Goal: Transaction & Acquisition: Purchase product/service

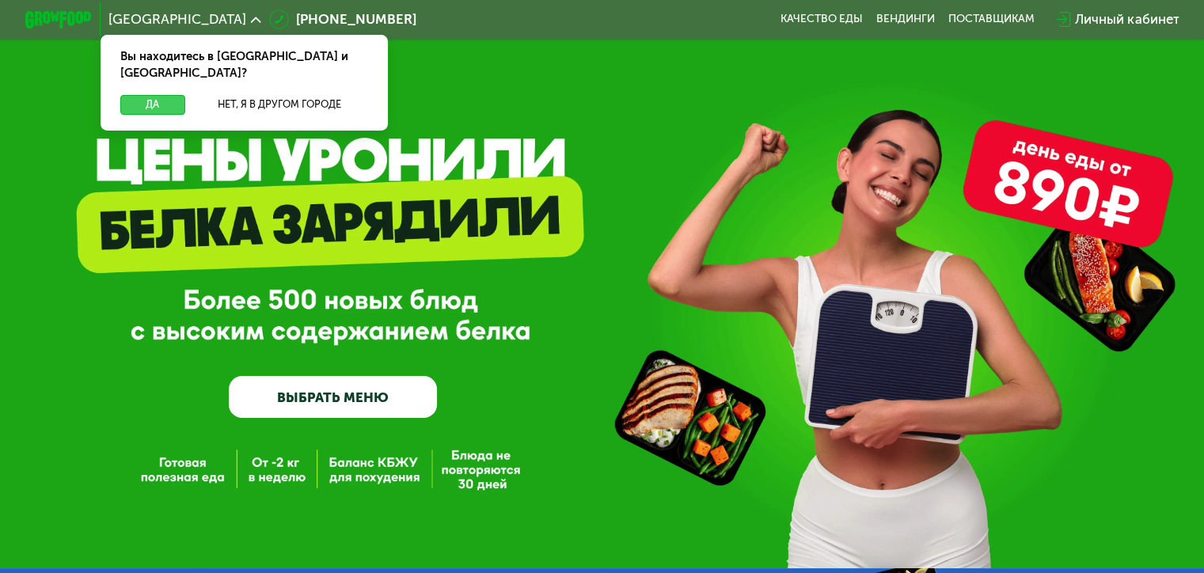
click at [139, 95] on button "Да" at bounding box center [152, 105] width 64 height 20
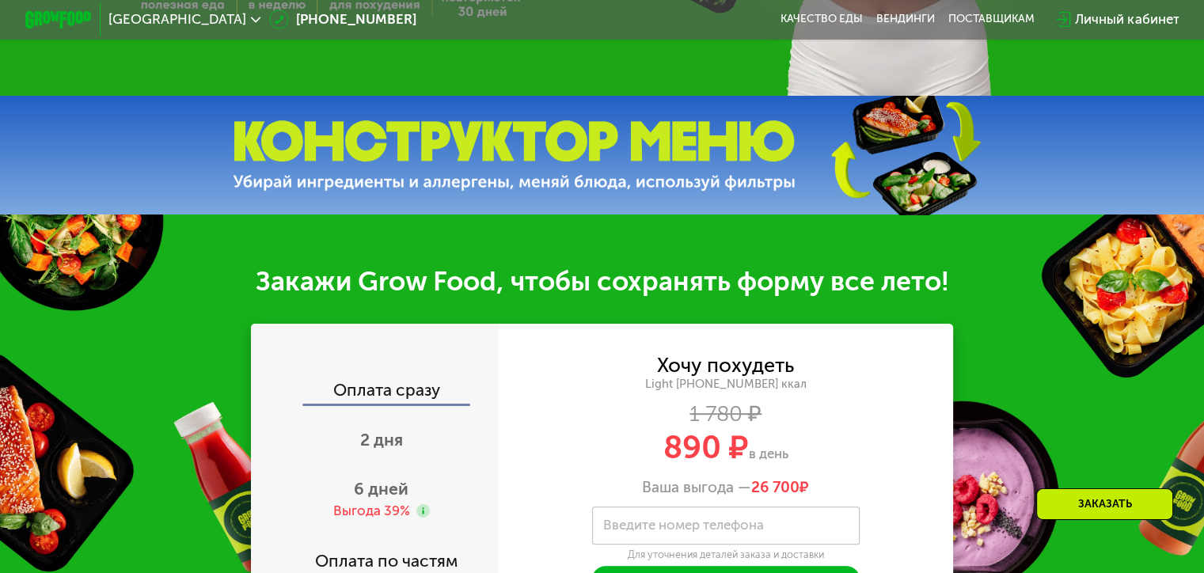
scroll to position [633, 0]
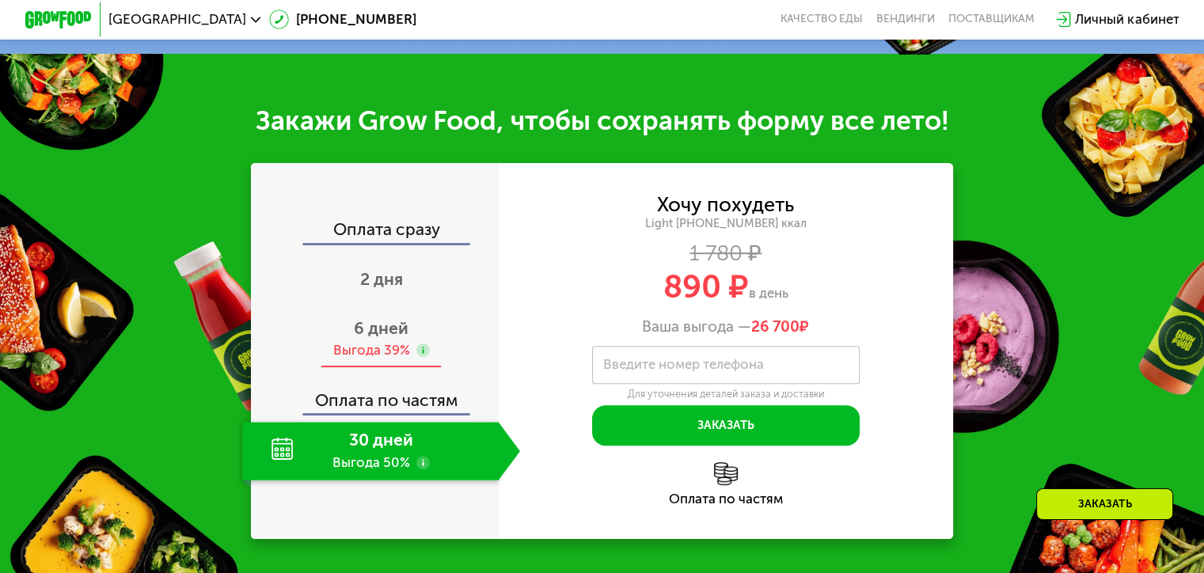
click at [389, 351] on div "Выгода 39%" at bounding box center [370, 350] width 77 height 18
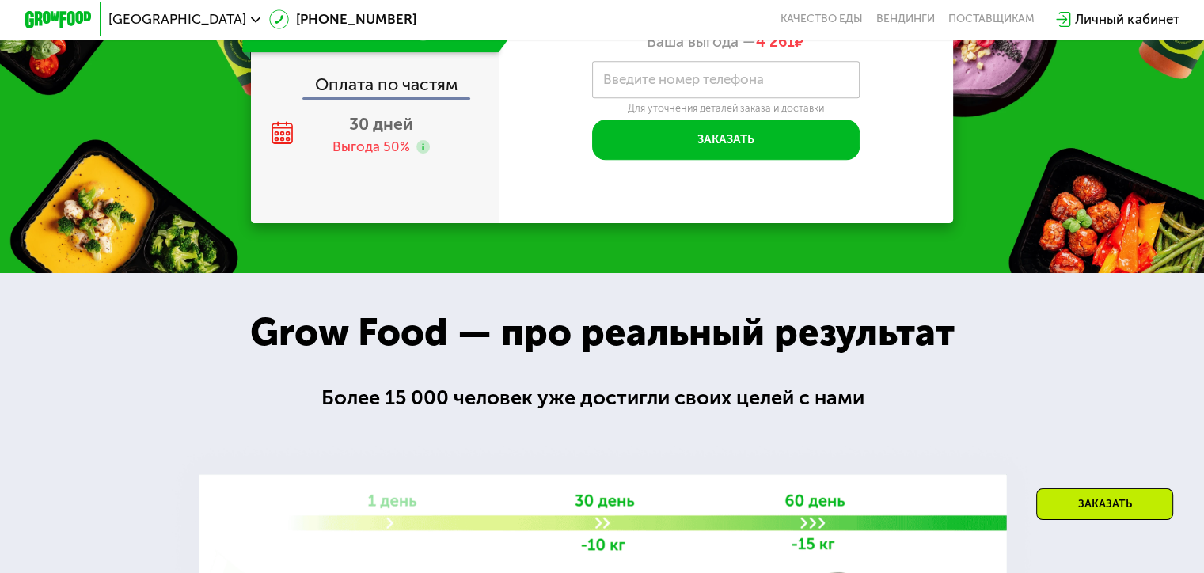
scroll to position [950, 0]
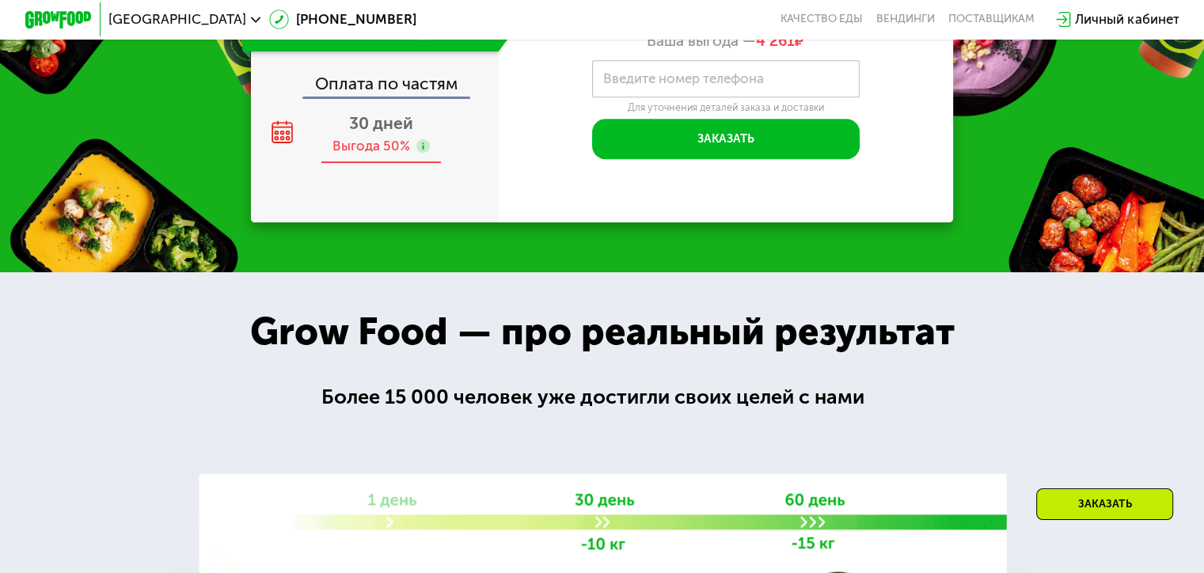
click at [359, 127] on span "30 дней" at bounding box center [381, 123] width 64 height 20
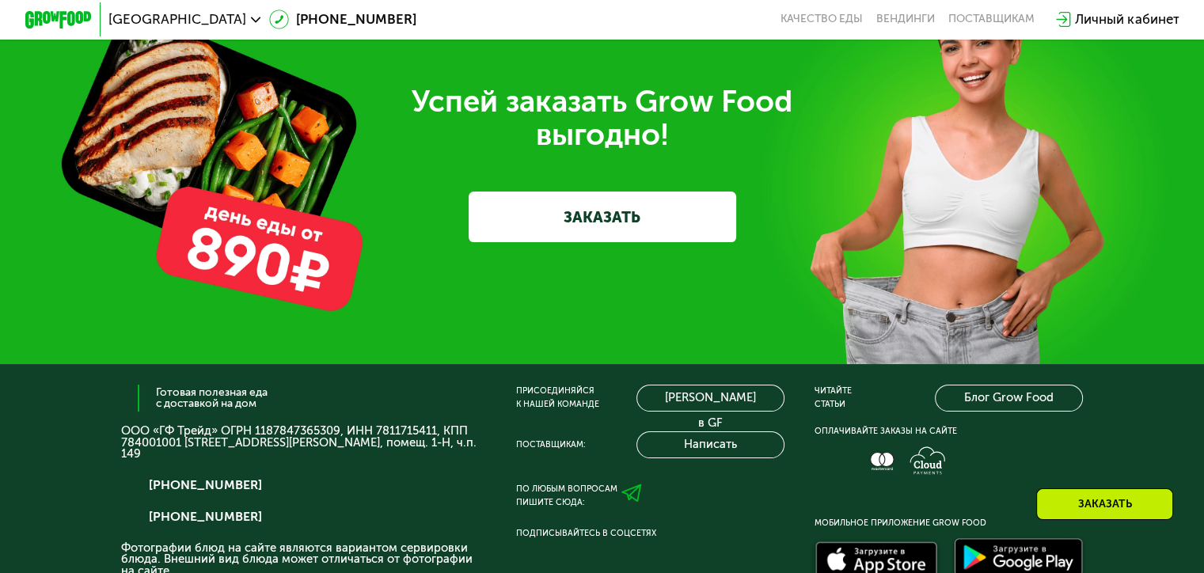
scroll to position [3878, 0]
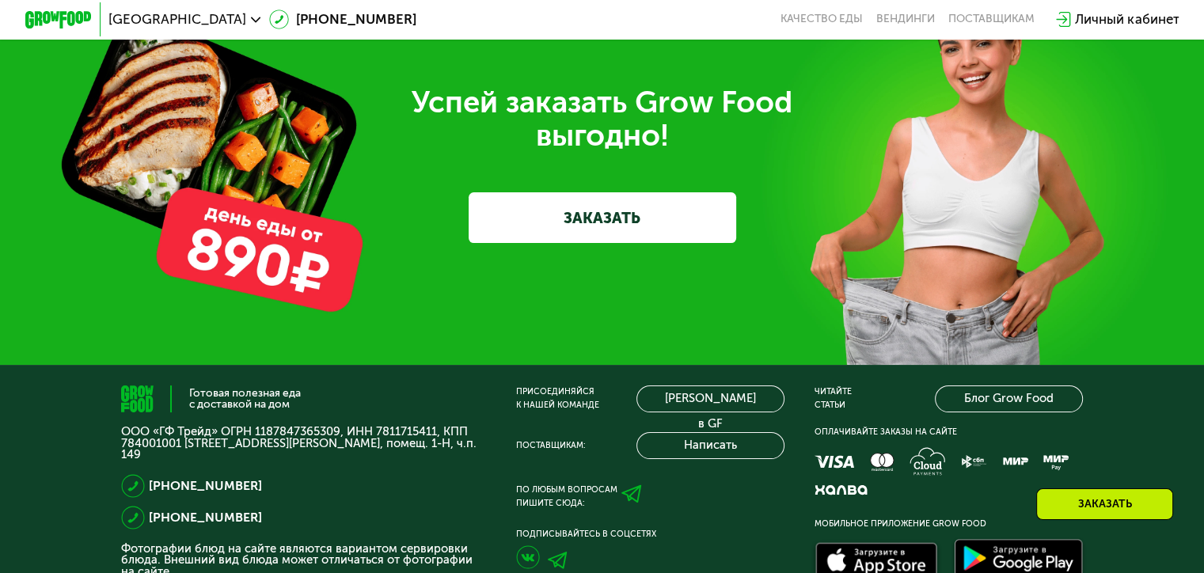
click at [639, 283] on div "Успей заказать Grow Food выгодно! ЗАКАЗАТЬ" at bounding box center [602, 164] width 1204 height 401
click at [630, 242] on link "ЗАКАЗАТЬ" at bounding box center [603, 217] width 268 height 50
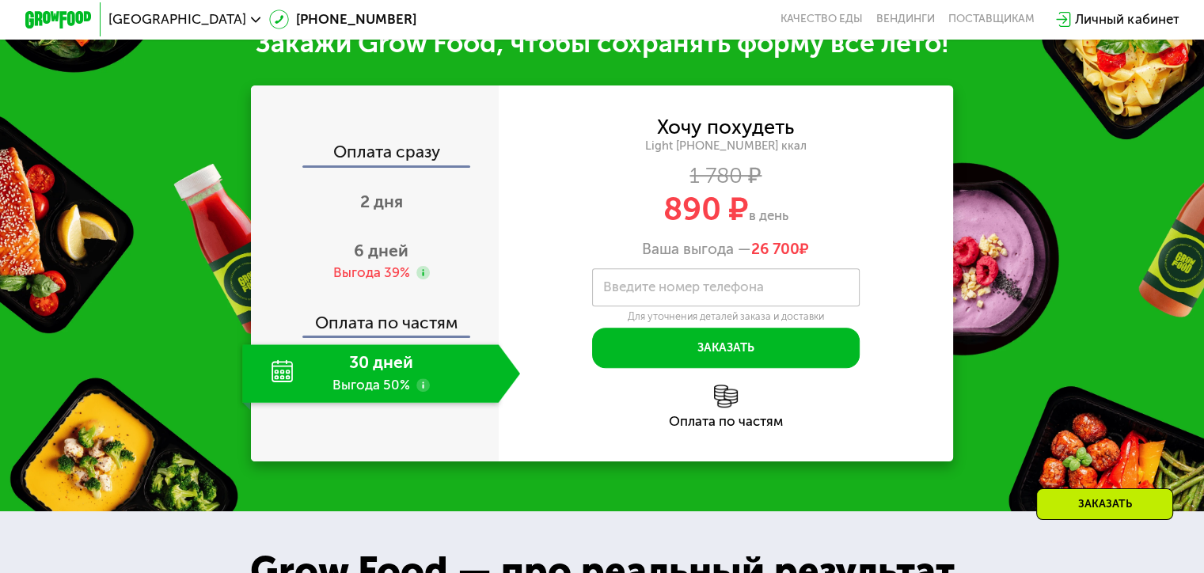
scroll to position [653, 0]
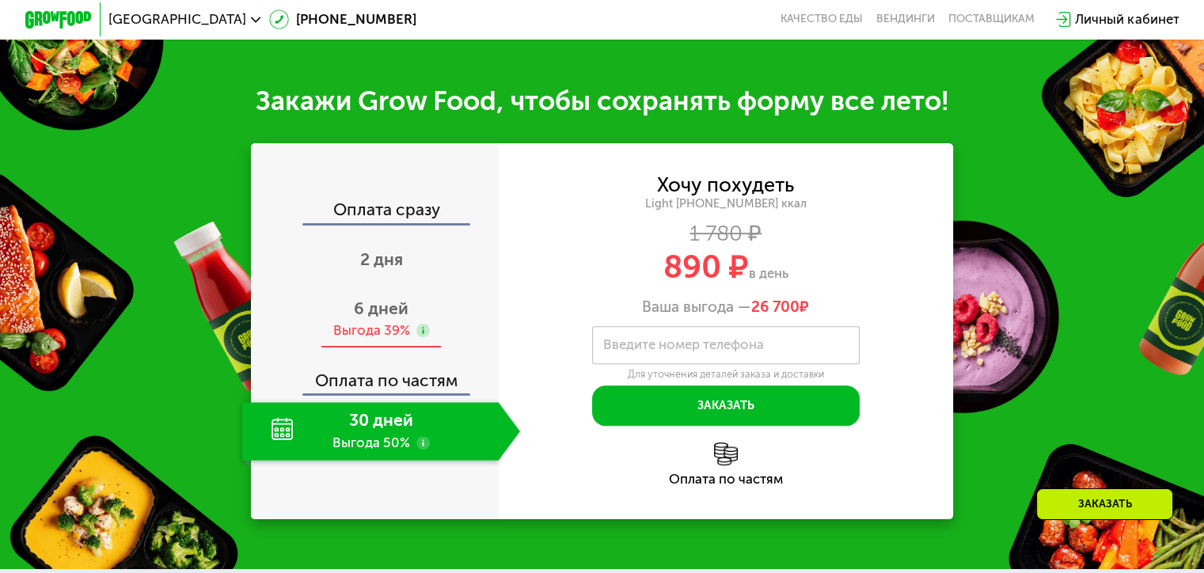
click at [378, 318] on span "6 дней" at bounding box center [381, 308] width 55 height 20
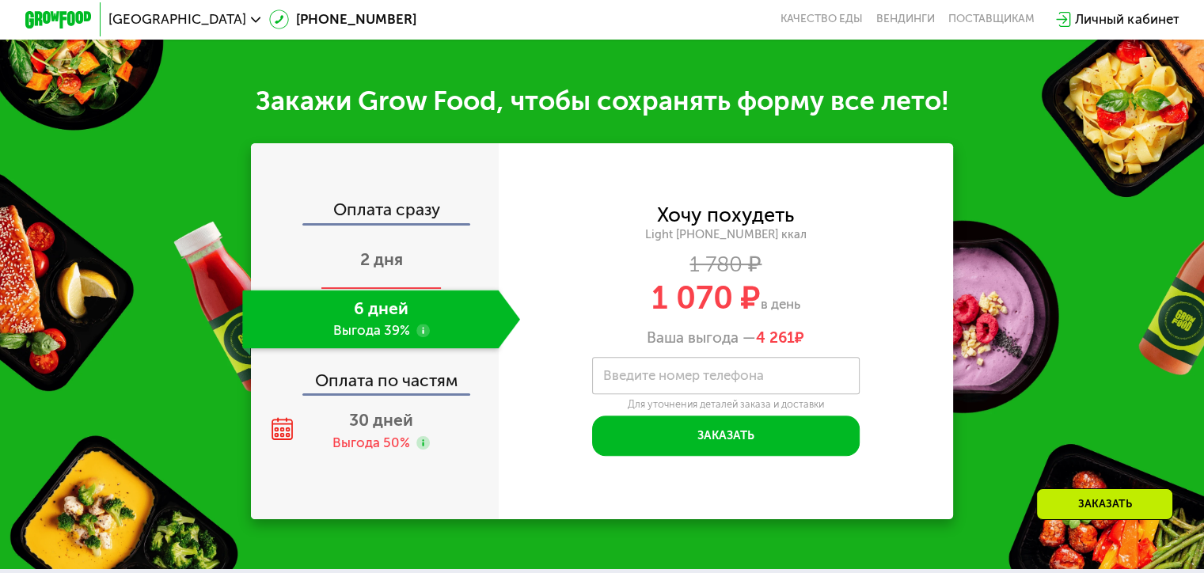
drag, startPoint x: 1144, startPoint y: 339, endPoint x: 320, endPoint y: 269, distance: 827.6
click at [377, 280] on div "Закажи Grow Food, чтобы сохранять форму все лето! Оплата сразу 2 дня 6 дней Выг…" at bounding box center [602, 301] width 1204 height 535
click at [168, 178] on div "Закажи Grow Food, чтобы сохранять форму все лето! Оплата сразу 2 дня 6 дней Выг…" at bounding box center [602, 301] width 1204 height 535
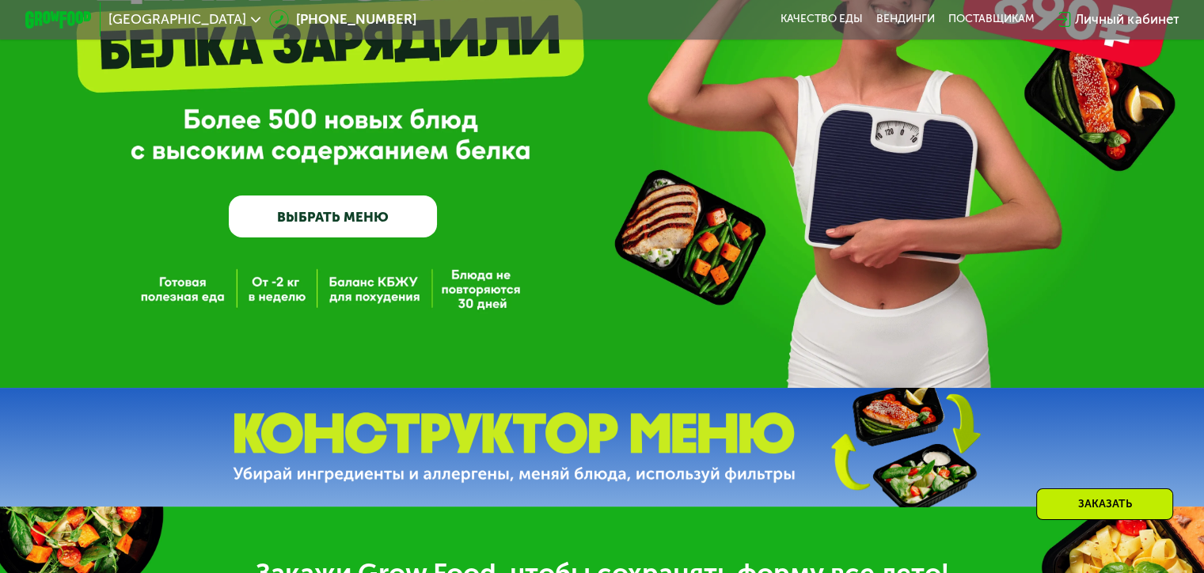
scroll to position [99, 0]
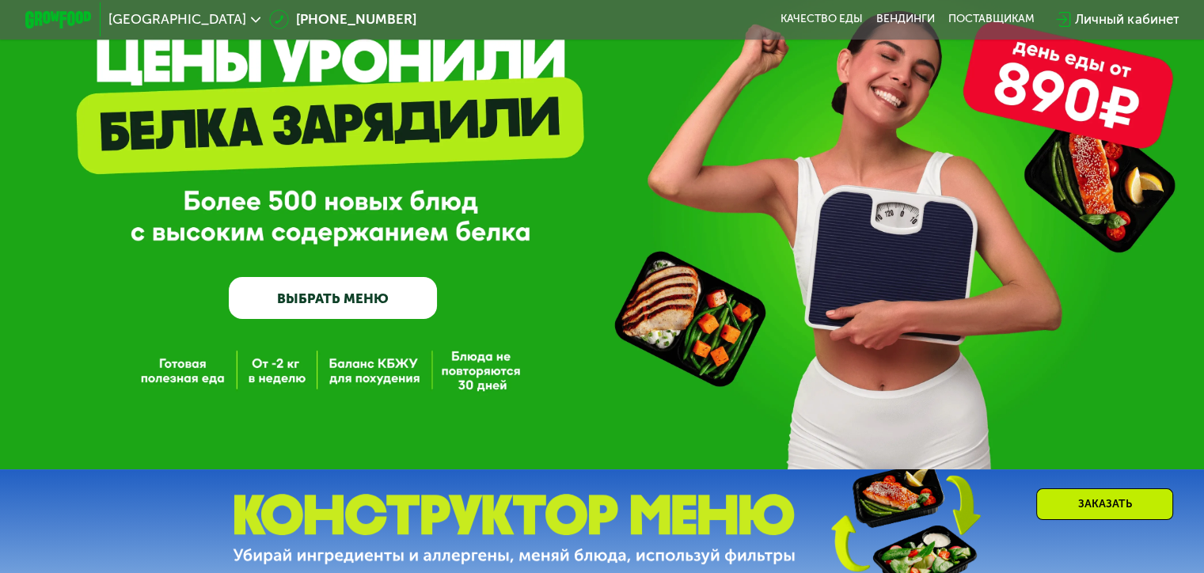
click at [350, 300] on link "ВЫБРАТЬ МЕНЮ" at bounding box center [333, 298] width 208 height 42
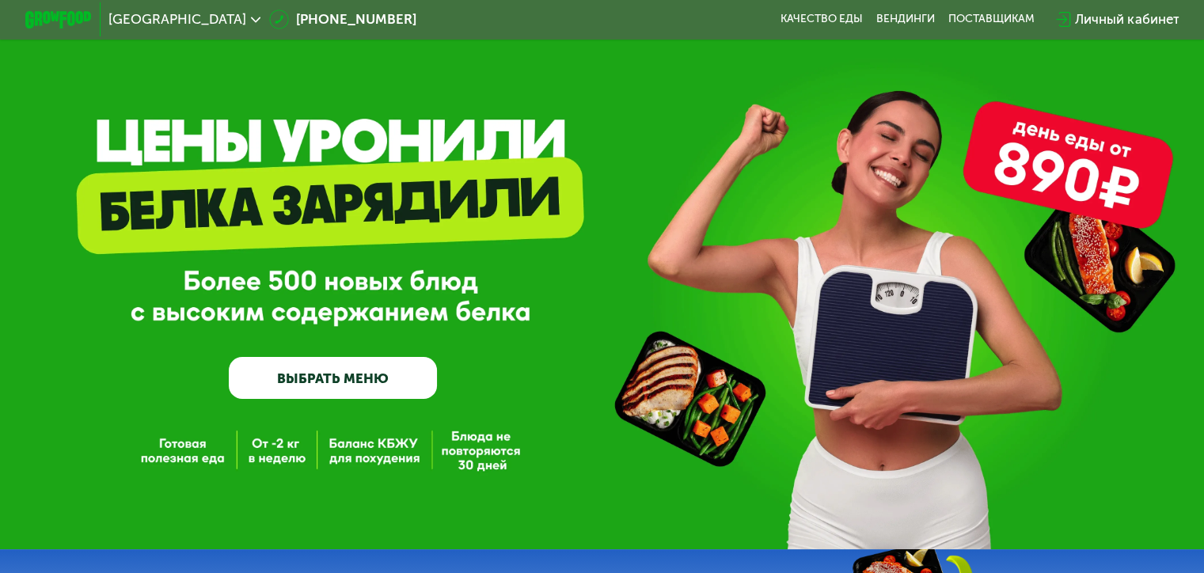
scroll to position [0, 0]
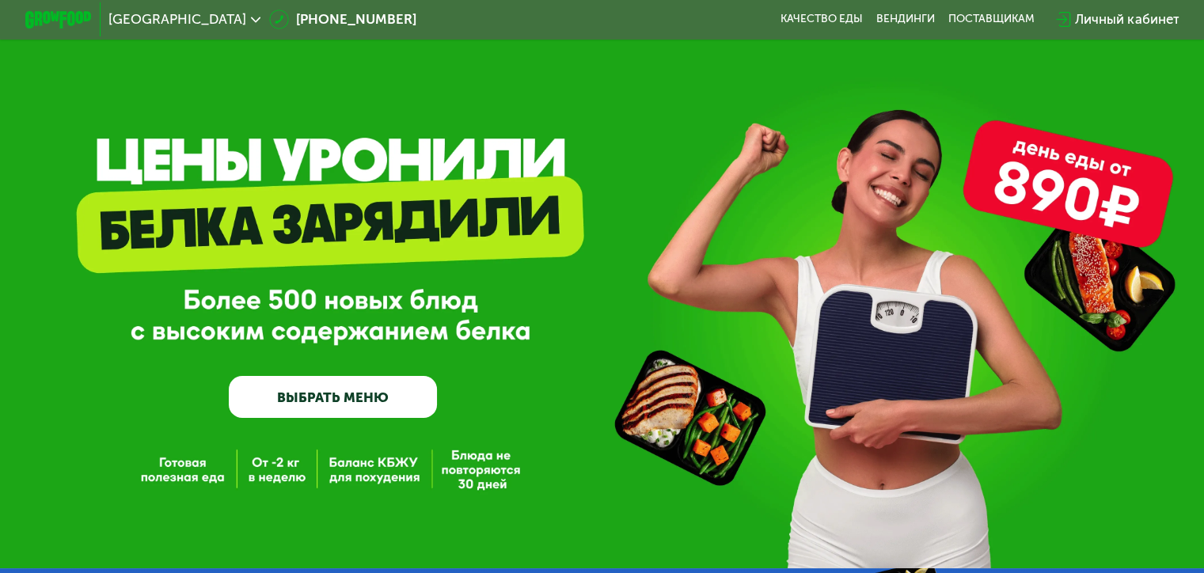
click at [308, 416] on link "ВЫБРАТЬ МЕНЮ" at bounding box center [333, 397] width 208 height 42
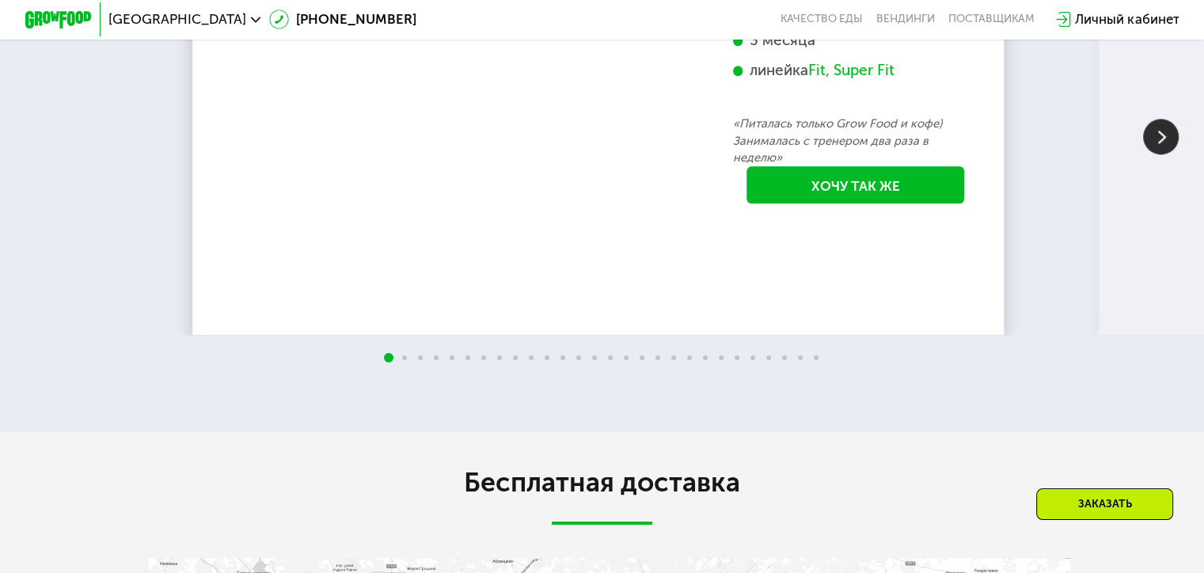
scroll to position [1741, 0]
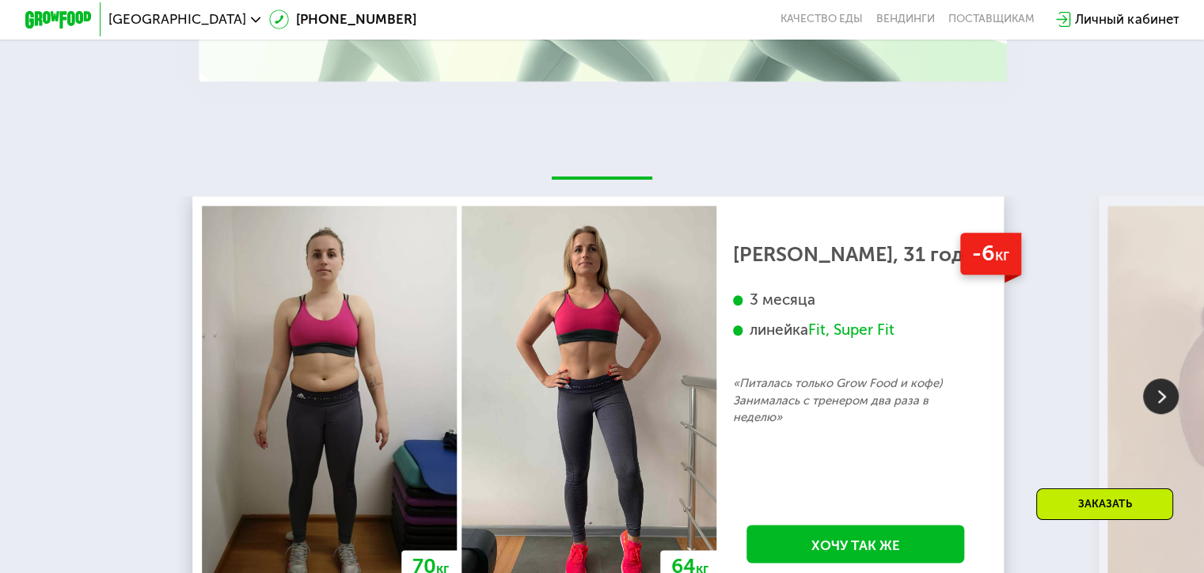
click at [1163, 401] on img at bounding box center [1161, 396] width 36 height 36
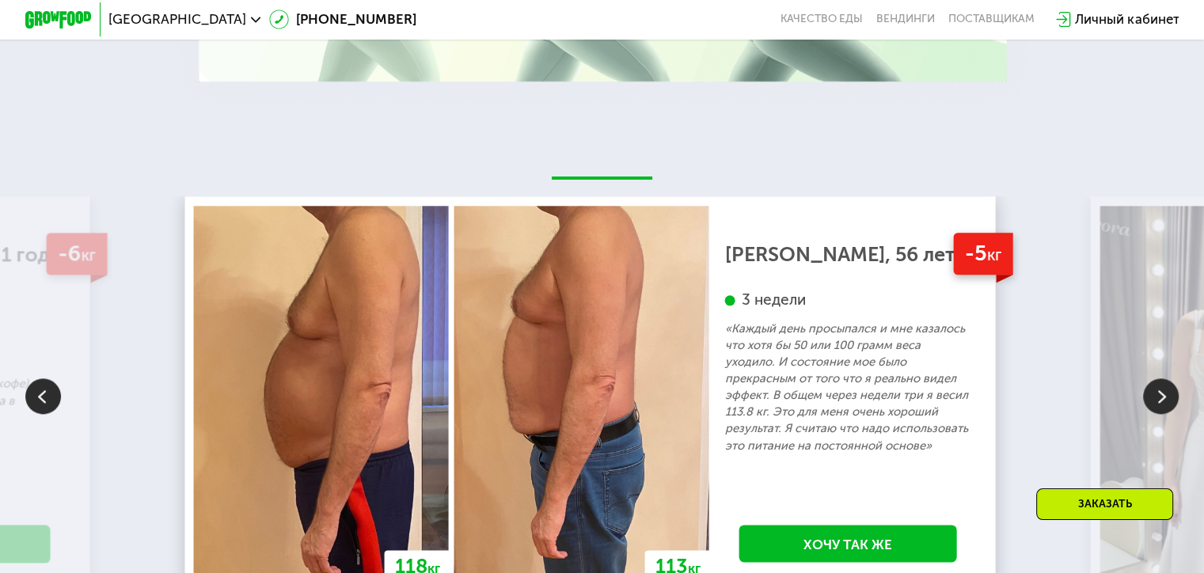
click at [1162, 401] on img at bounding box center [1161, 396] width 36 height 36
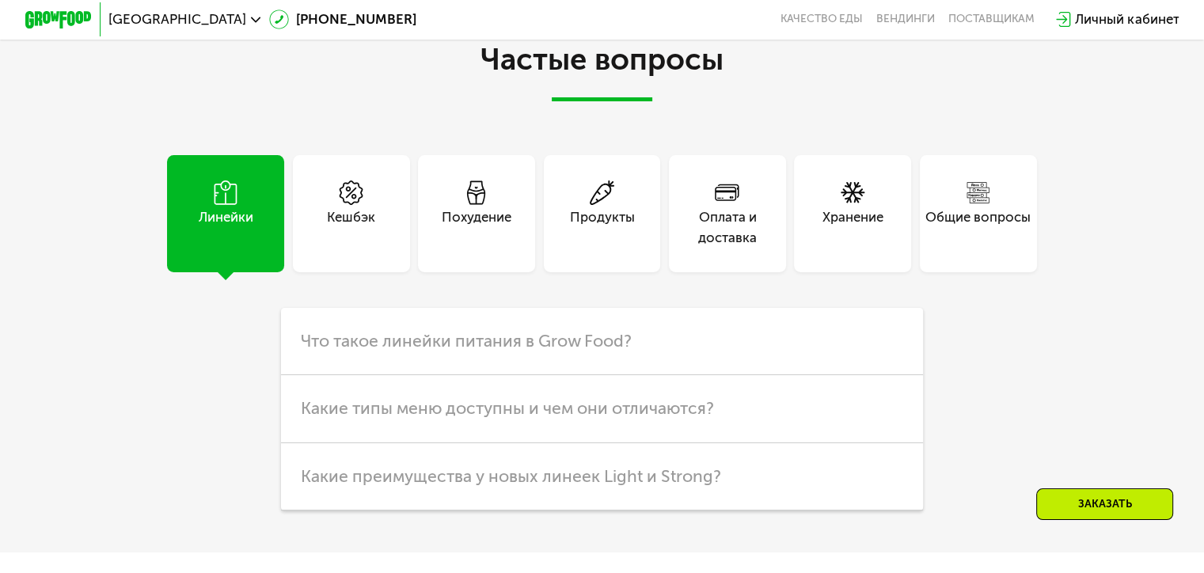
scroll to position [3166, 0]
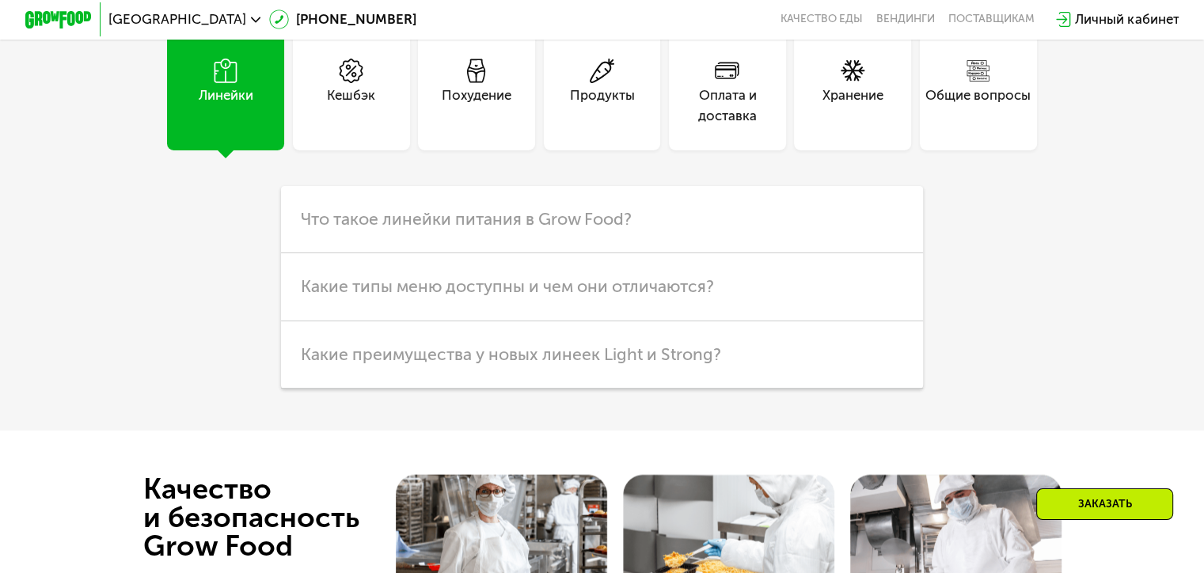
click at [372, 123] on div "Кешбэк" at bounding box center [351, 105] width 48 height 40
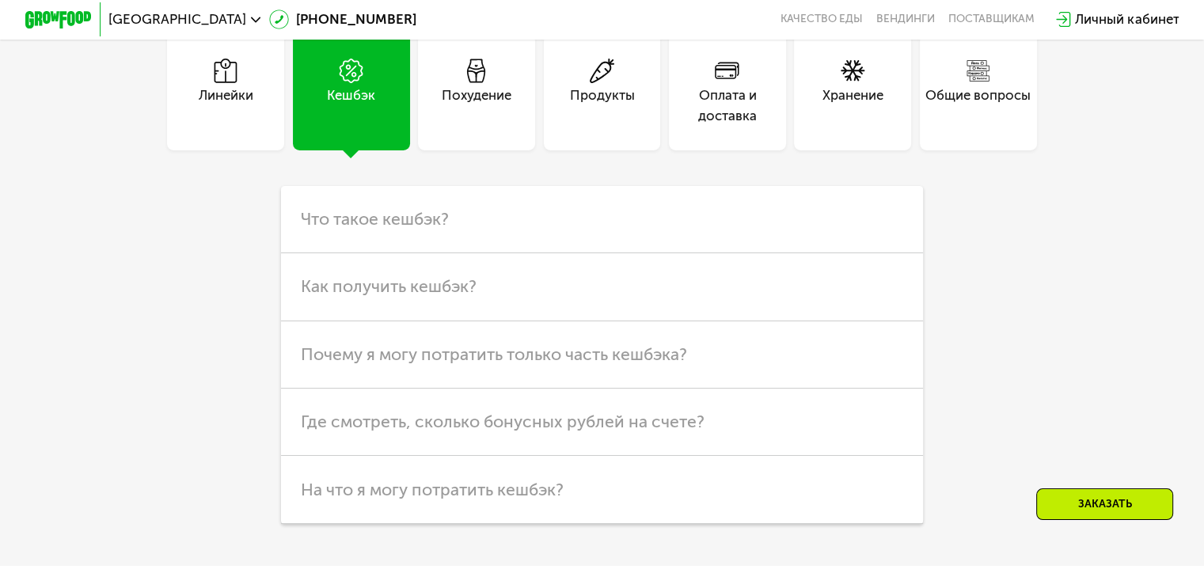
click at [489, 126] on div "Похудение" at bounding box center [477, 105] width 70 height 40
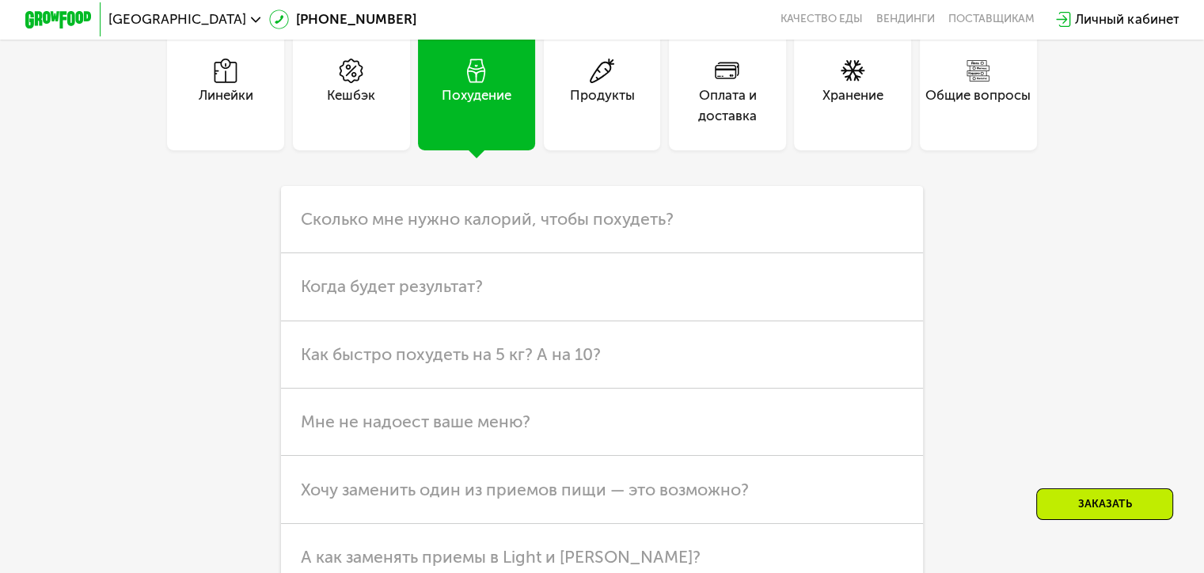
click at [570, 126] on div "Продукты" at bounding box center [602, 105] width 65 height 40
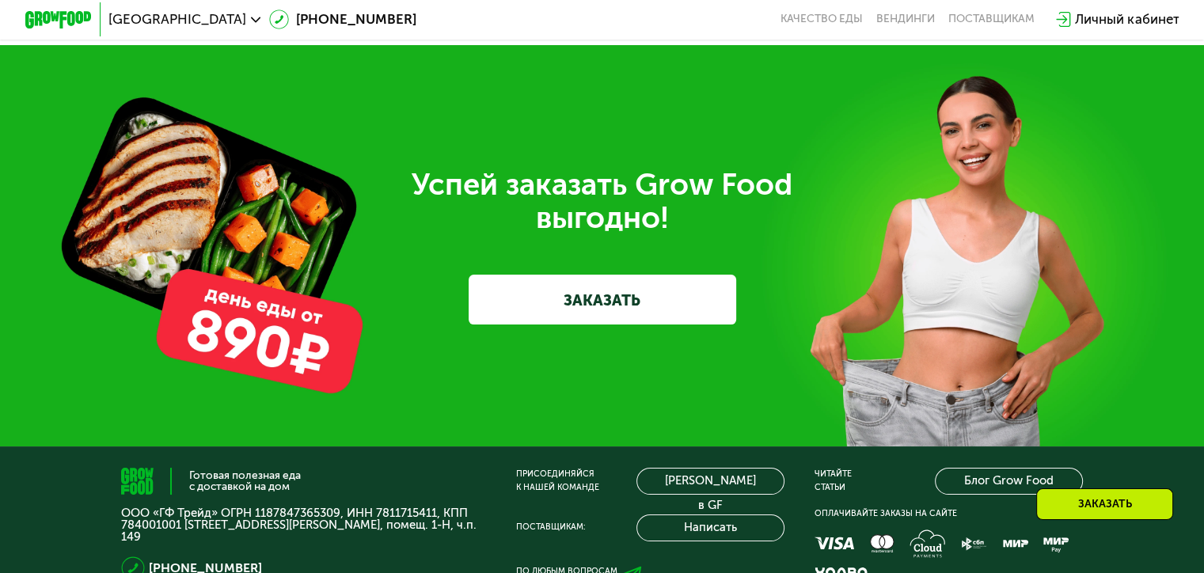
scroll to position [3878, 0]
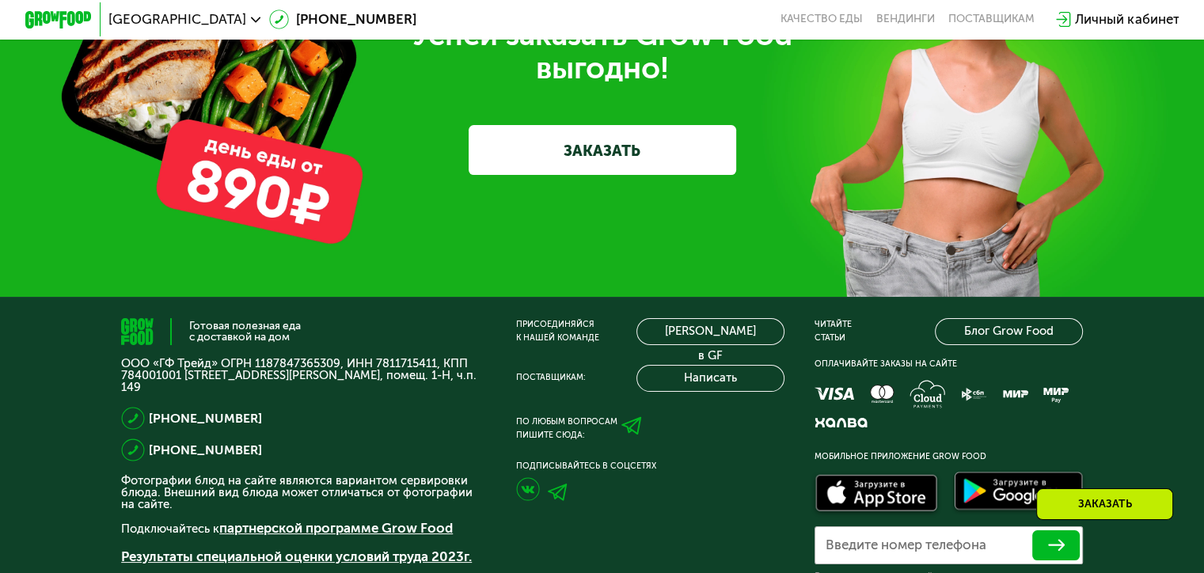
click at [614, 175] on link "ЗАКАЗАТЬ" at bounding box center [603, 150] width 268 height 50
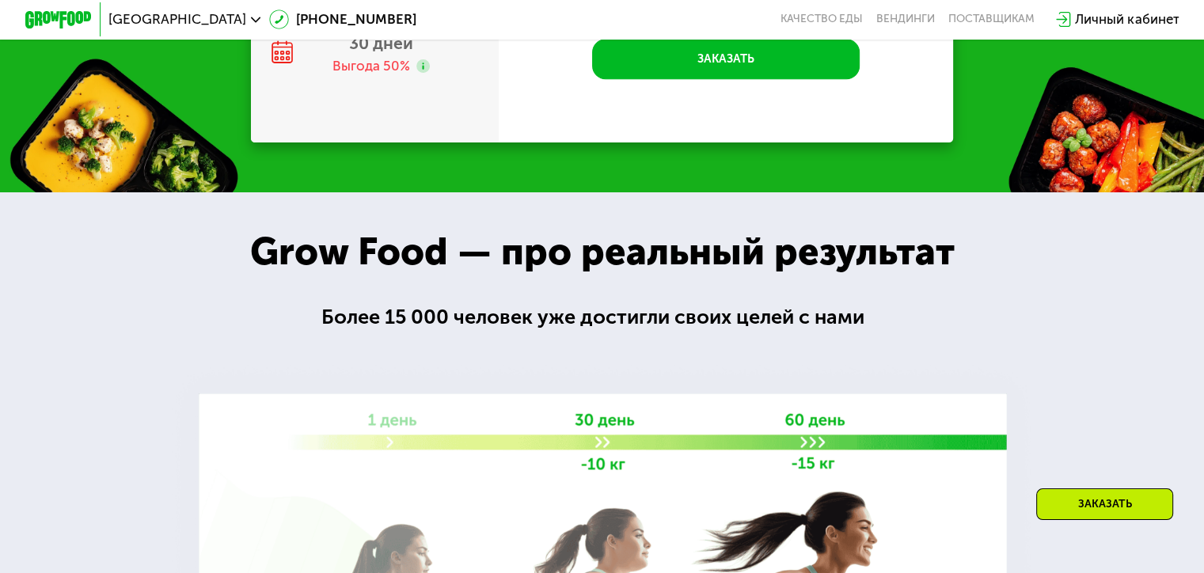
scroll to position [653, 0]
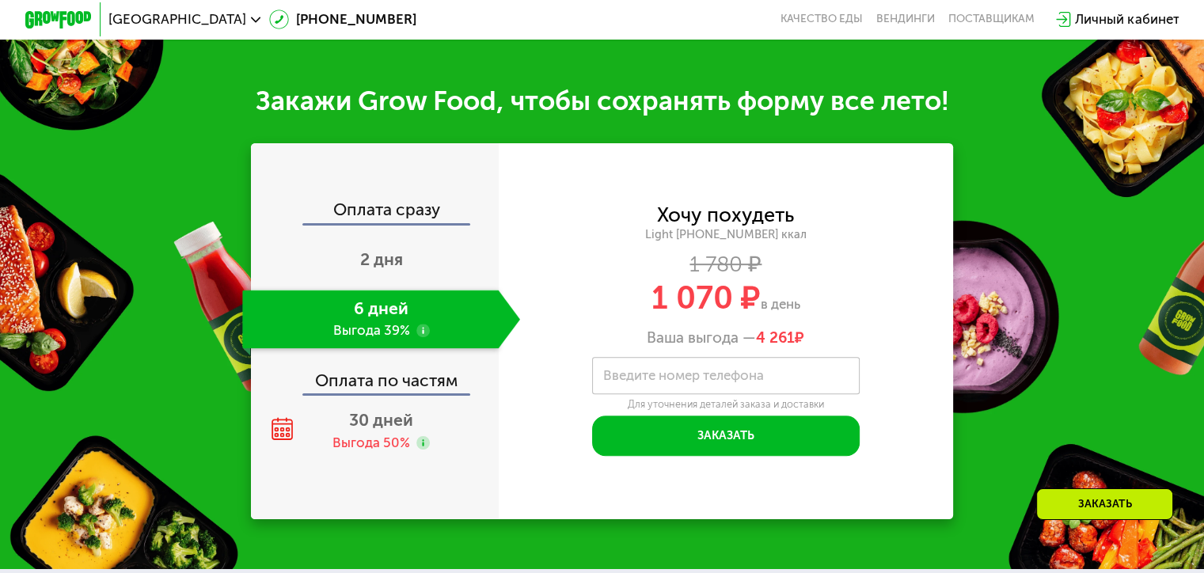
click at [358, 381] on div "Оплата по частям" at bounding box center [375, 374] width 246 height 39
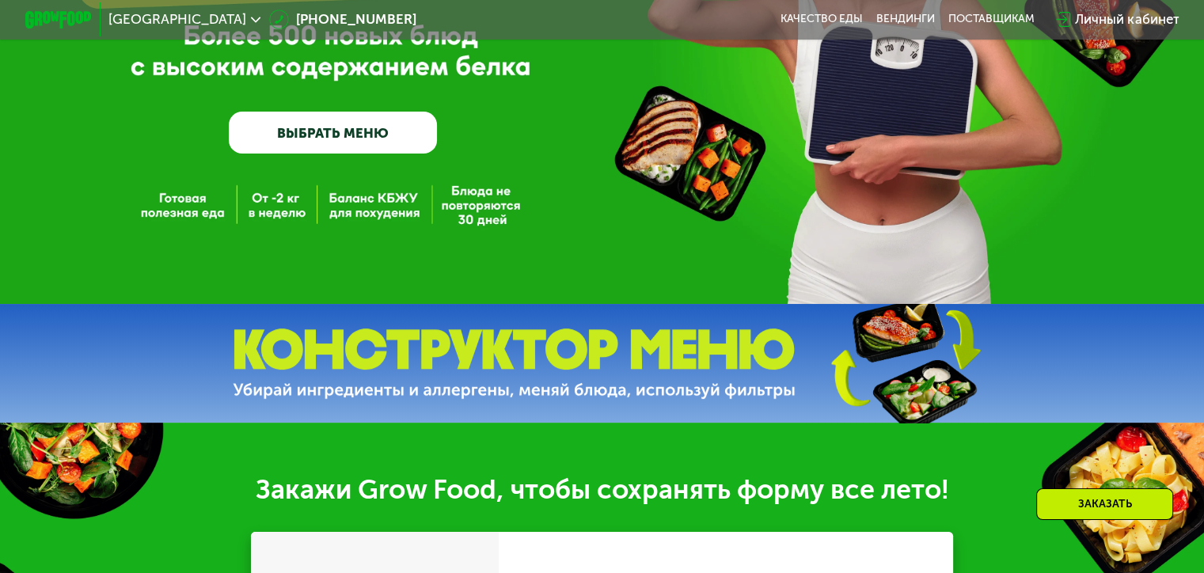
scroll to position [257, 0]
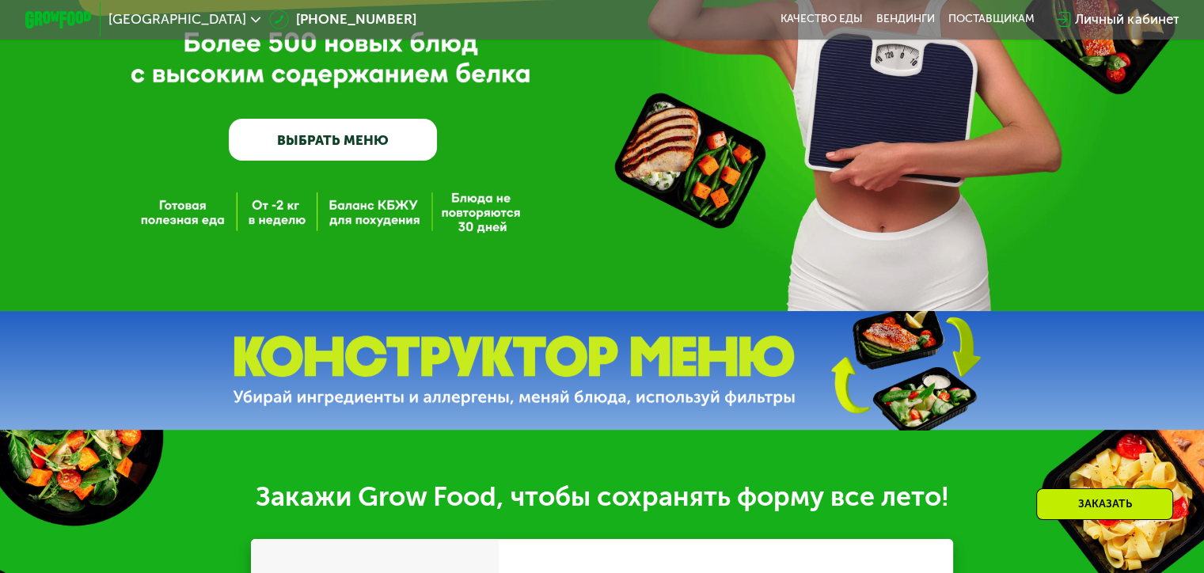
click at [643, 378] on img at bounding box center [514, 371] width 563 height 70
click at [875, 378] on img at bounding box center [904, 370] width 235 height 125
click at [1092, 509] on div "Заказать" at bounding box center [1104, 504] width 137 height 32
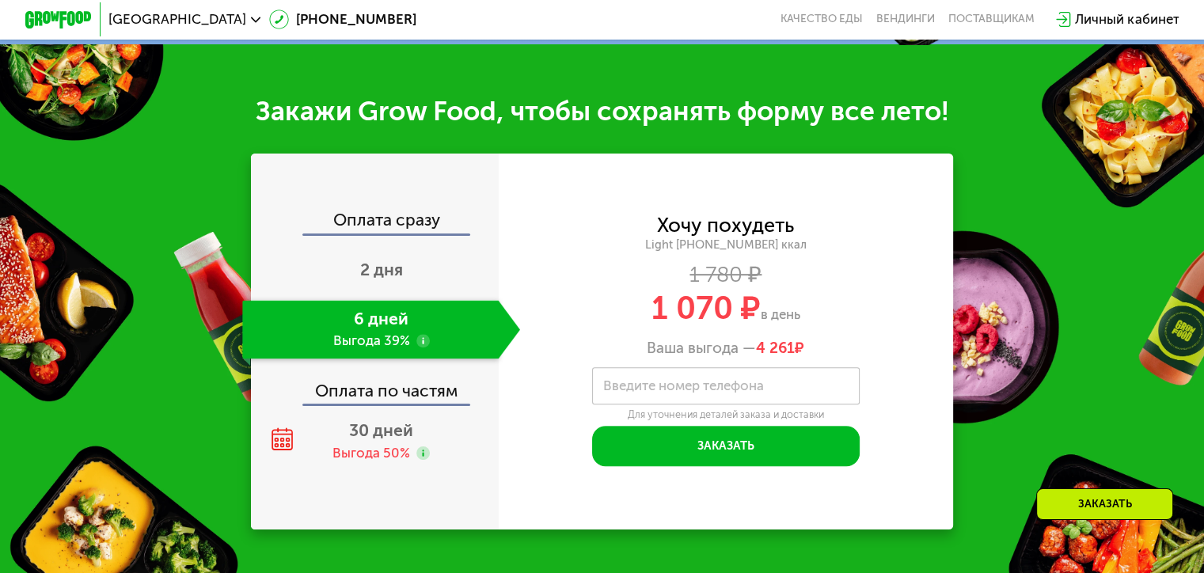
scroll to position [693, 0]
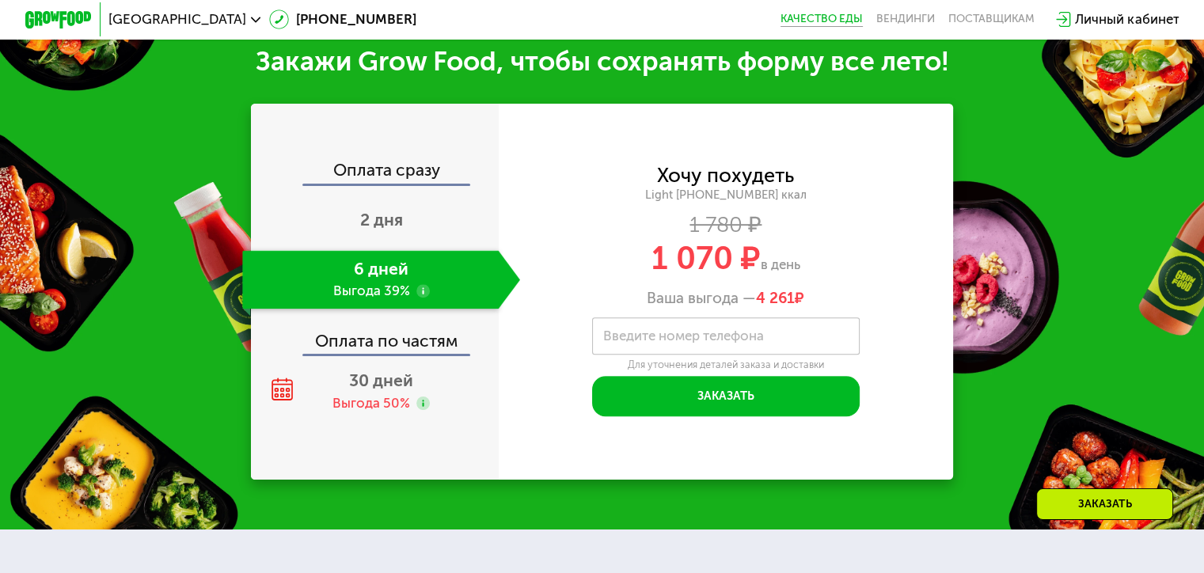
click at [806, 19] on link "Качество еды" at bounding box center [821, 19] width 82 height 13
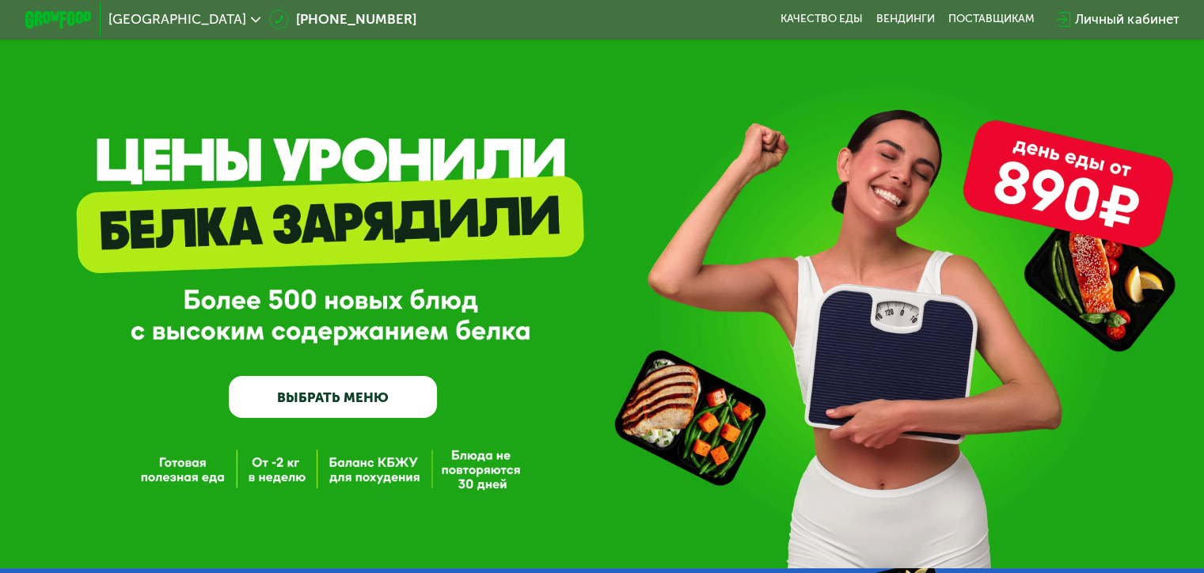
click at [329, 387] on link "ВЫБРАТЬ МЕНЮ" at bounding box center [333, 397] width 208 height 42
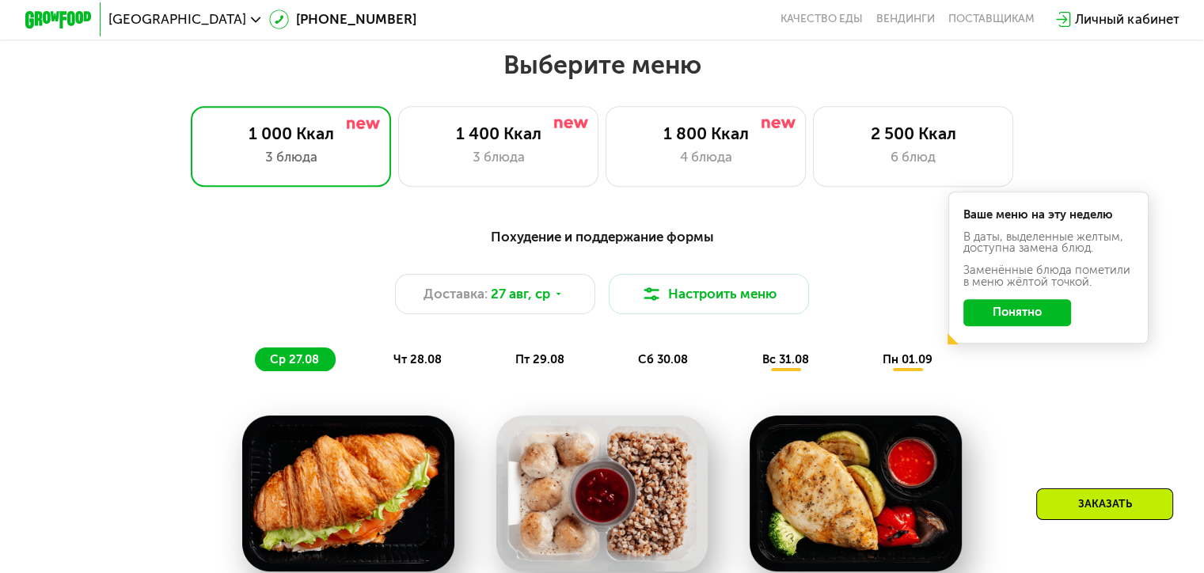
scroll to position [712, 0]
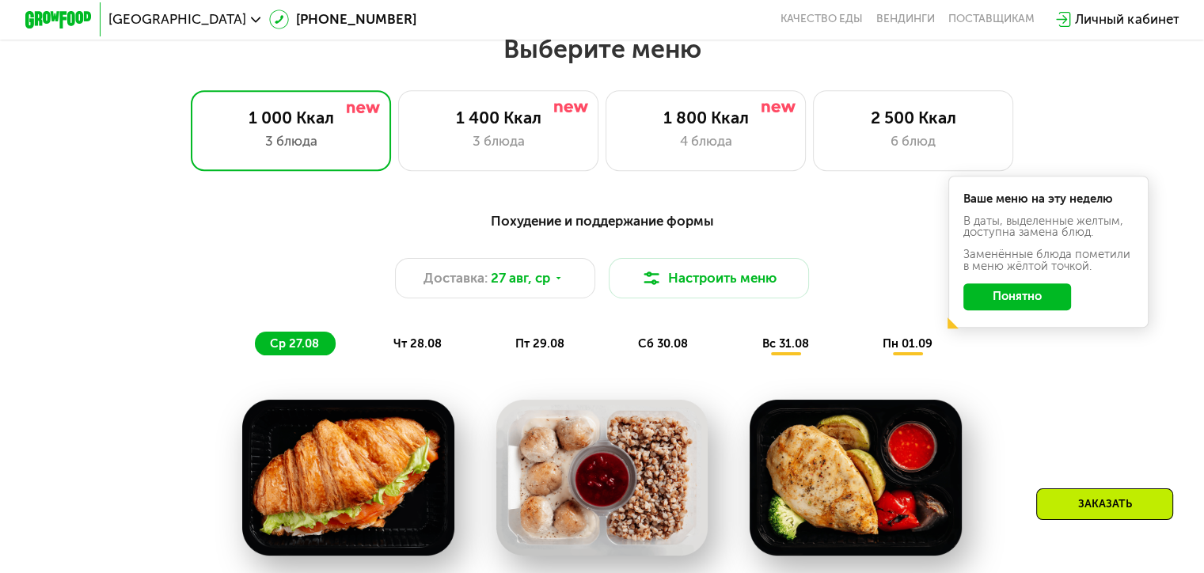
click at [1026, 310] on button "Понятно" at bounding box center [1017, 296] width 108 height 27
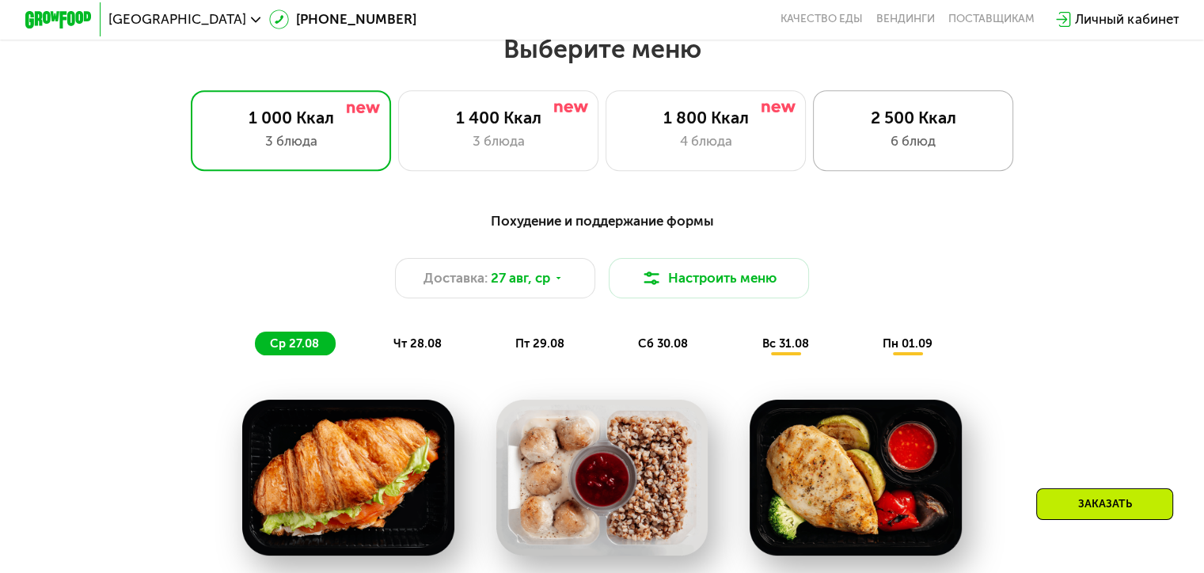
click at [927, 127] on div "2 500 Ккал" at bounding box center [912, 118] width 165 height 20
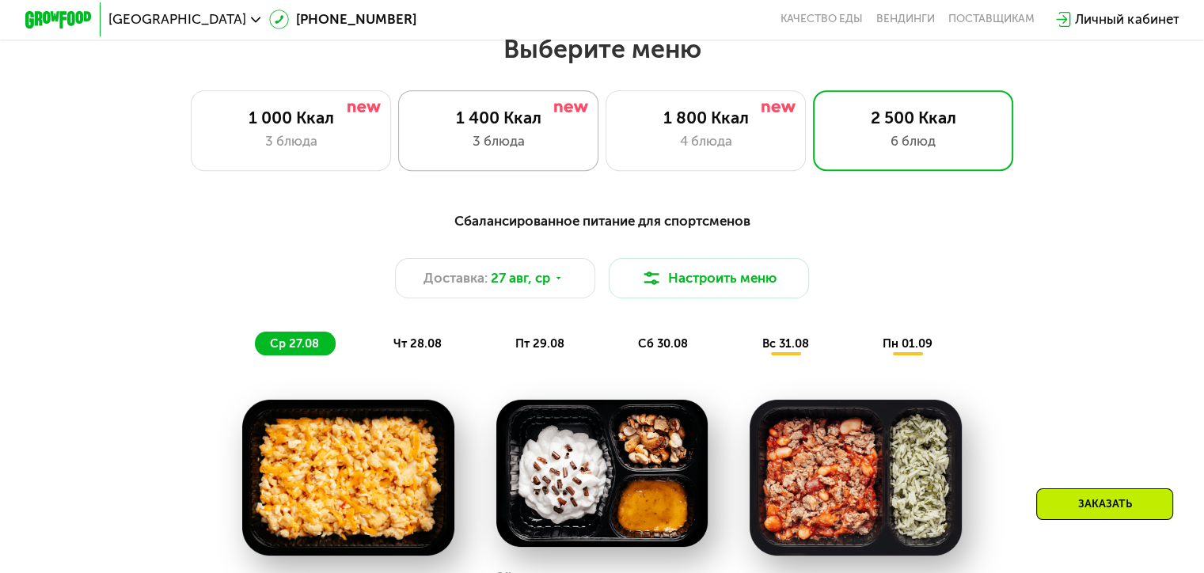
click at [605, 108] on div "1 400 Ккал 3 блюда" at bounding box center [705, 130] width 201 height 80
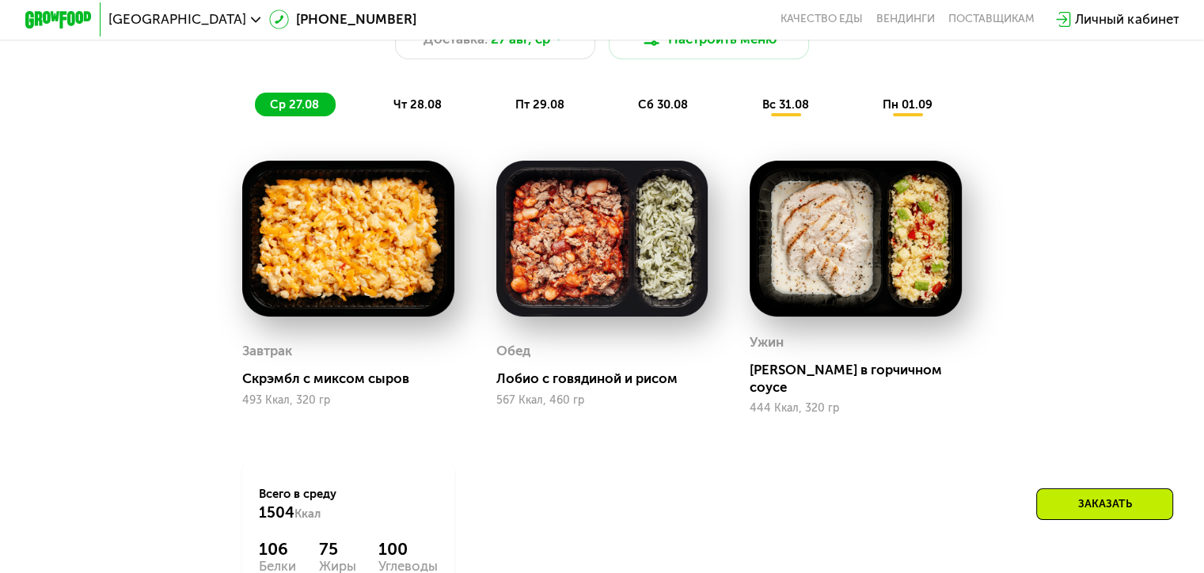
scroll to position [950, 0]
